Goal: Communication & Community: Answer question/provide support

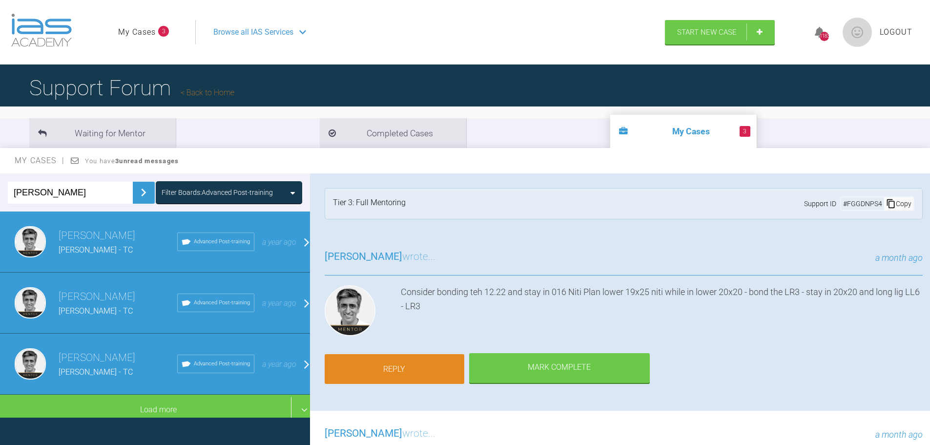
click at [387, 368] on link "Reply" at bounding box center [395, 369] width 140 height 30
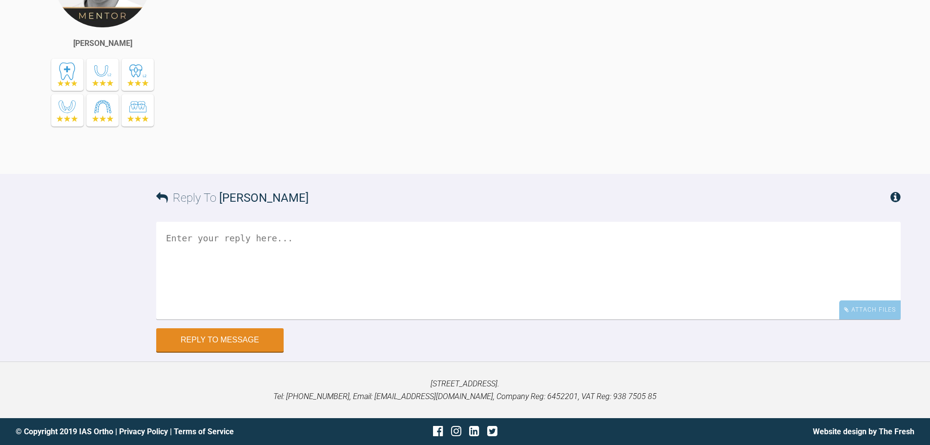
scroll to position [4177, 0]
click at [186, 244] on textarea at bounding box center [528, 271] width 745 height 98
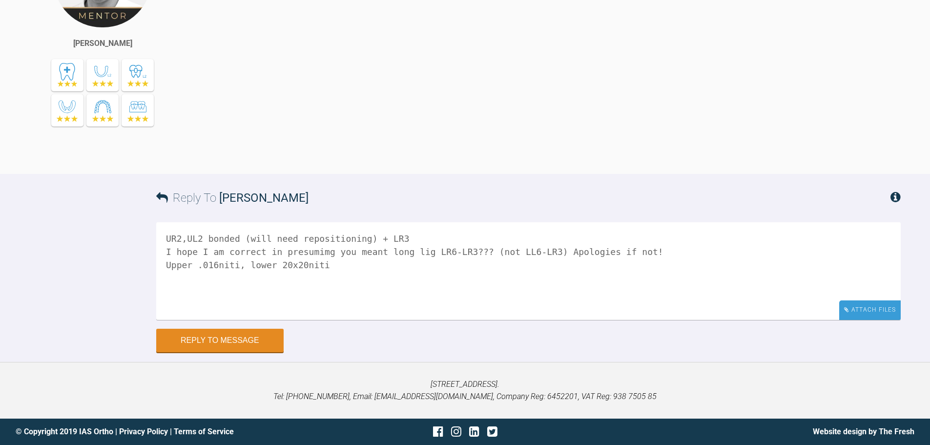
type textarea "UR2,UL2 bonded (will need repositioning) + LR3 I hope I am correct in presumimg…"
click at [879, 312] on div "Attach Files" at bounding box center [870, 309] width 62 height 19
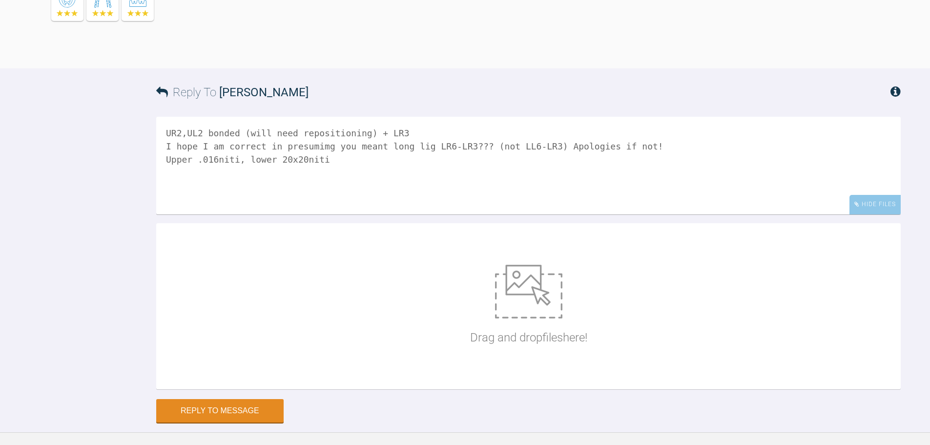
click at [532, 318] on img at bounding box center [528, 292] width 67 height 54
type input "C:\fakepath\[PERSON_NAME] [DATE] (2).JPG"
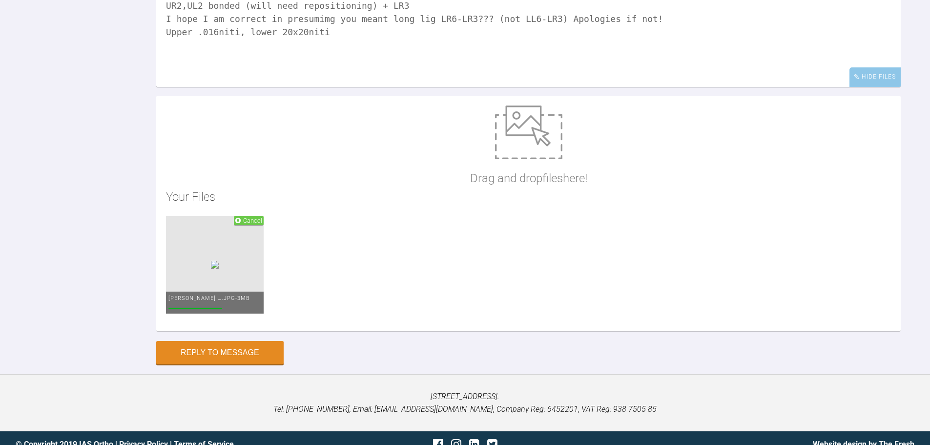
scroll to position [4423, 0]
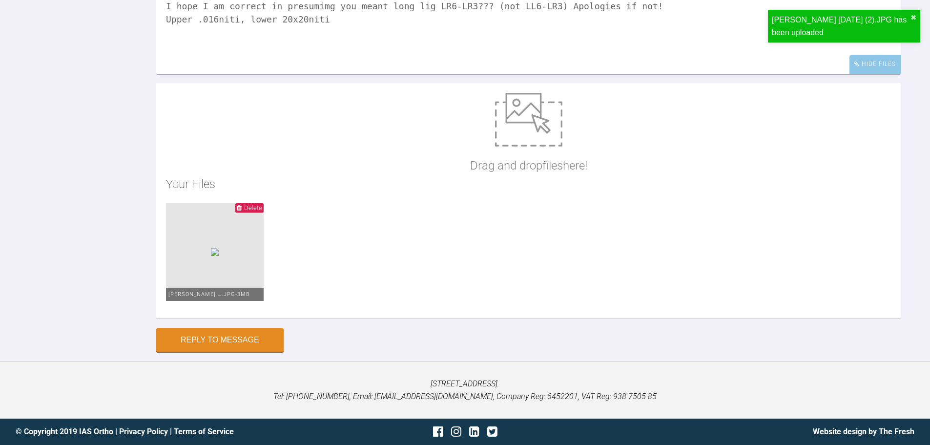
click at [262, 206] on span "Delete" at bounding box center [253, 207] width 18 height 7
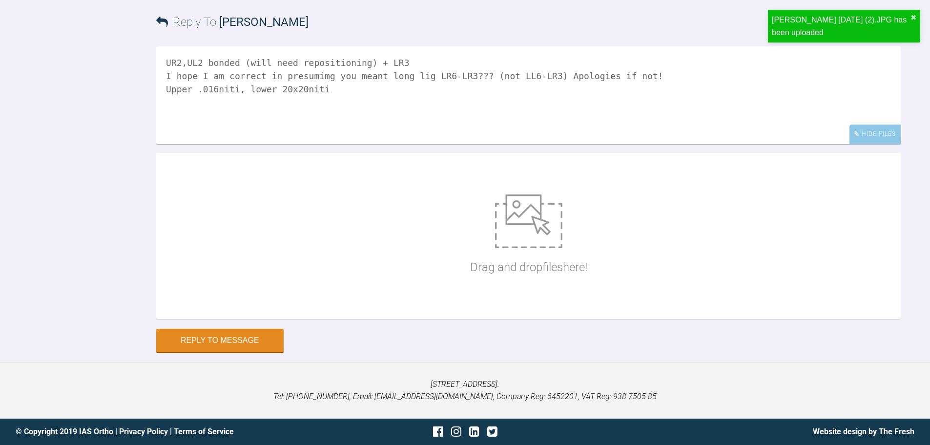
click at [530, 223] on img at bounding box center [528, 221] width 67 height 54
type input "C:\fakepath\[PERSON_NAME] [DATE] (2).JPG"
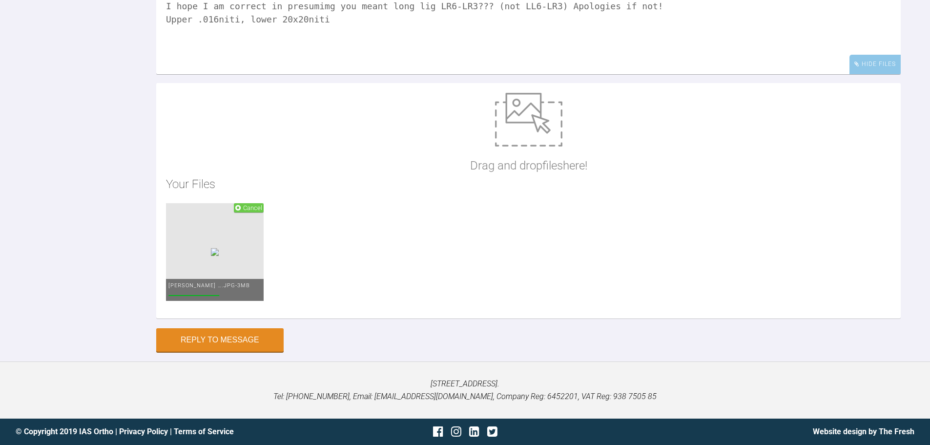
click at [524, 133] on img at bounding box center [528, 120] width 67 height 54
type input "C:\fakepath\[PERSON_NAME] [DATE] (2).JPG"
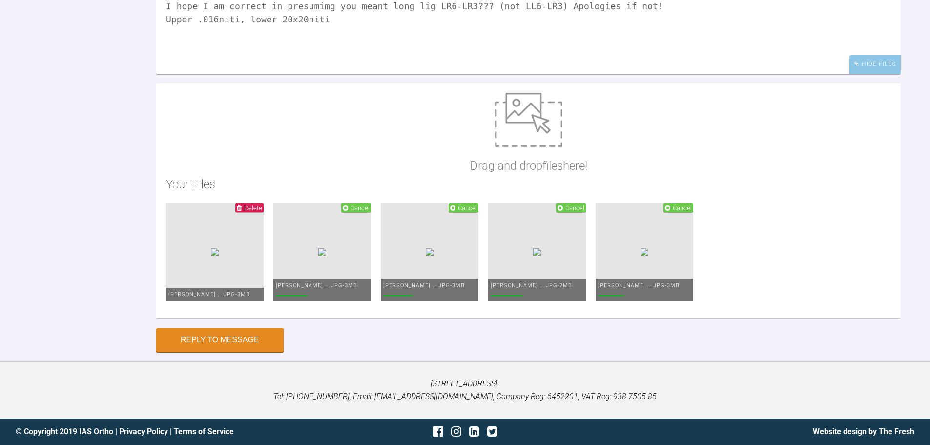
click at [370, 208] on span "Cancel" at bounding box center [360, 207] width 19 height 7
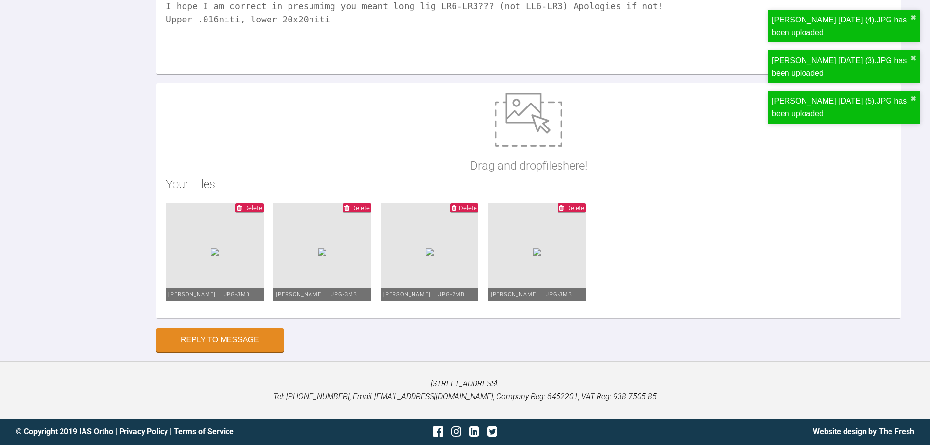
click at [515, 121] on img at bounding box center [528, 120] width 67 height 54
type input "C:\fakepath\[PERSON_NAME] [DATE] (6).JPG"
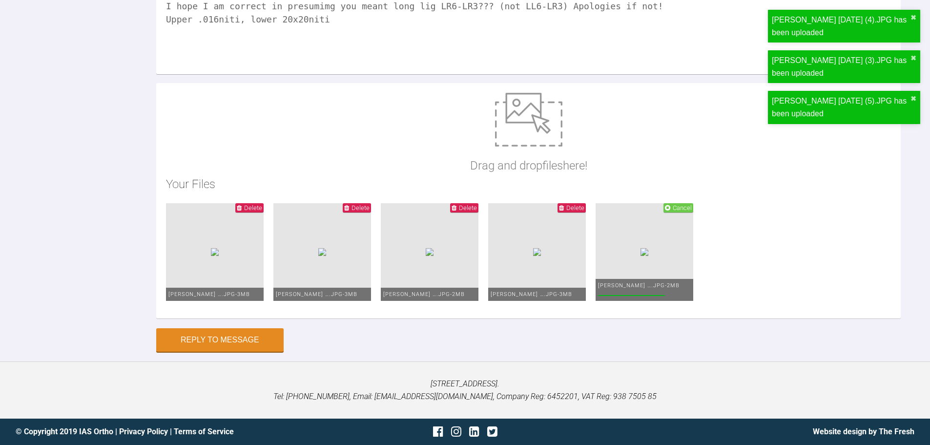
click at [664, 212] on span "Cancel" at bounding box center [679, 207] width 30 height 9
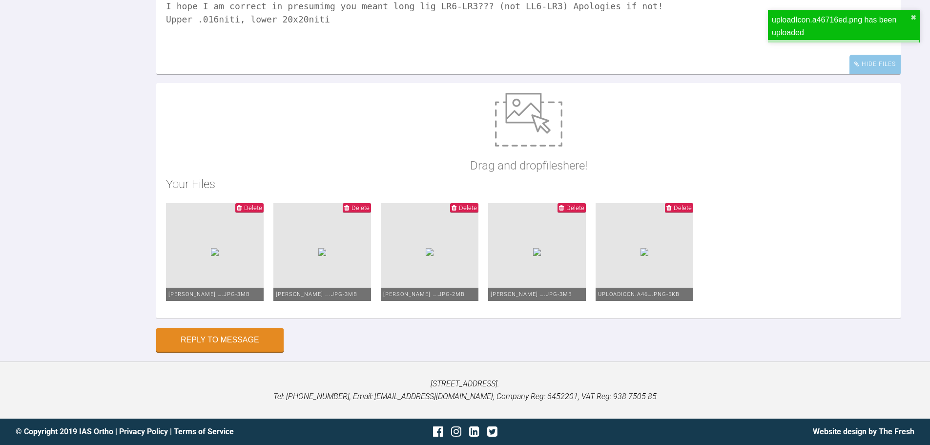
click at [692, 206] on span "Delete" at bounding box center [683, 207] width 18 height 7
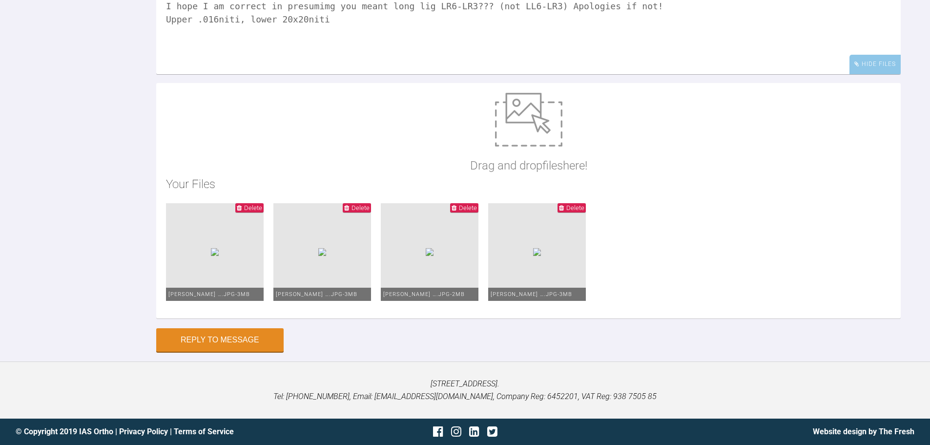
click at [504, 113] on img at bounding box center [528, 120] width 67 height 54
type input "C:\fakepath\[PERSON_NAME] [DATE] (1).JPG"
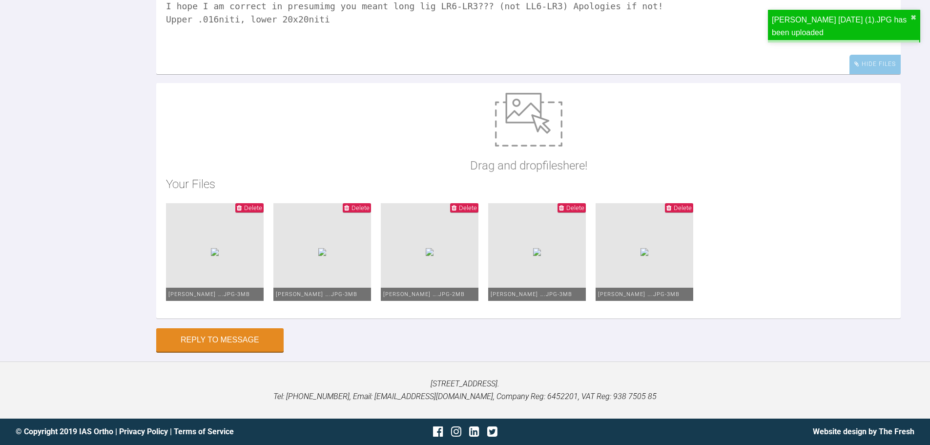
scroll to position [4528, 0]
click at [226, 352] on button "Reply to Message" at bounding box center [219, 340] width 127 height 23
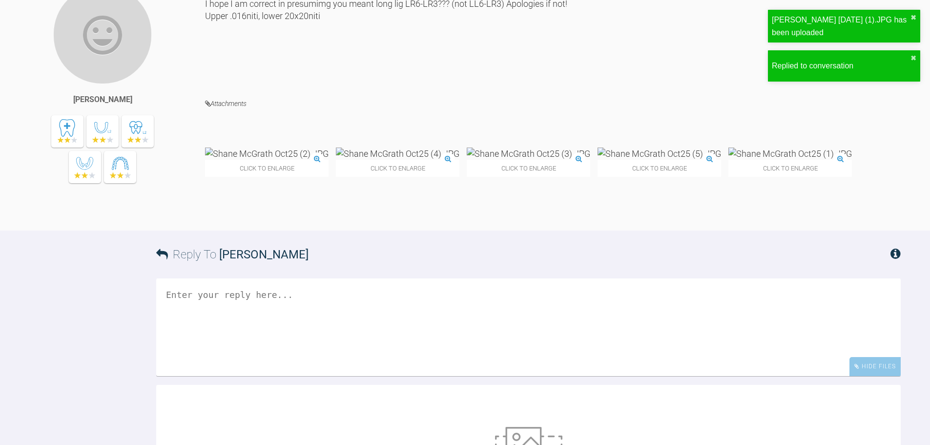
scroll to position [4503, 0]
